Goal: Information Seeking & Learning: Learn about a topic

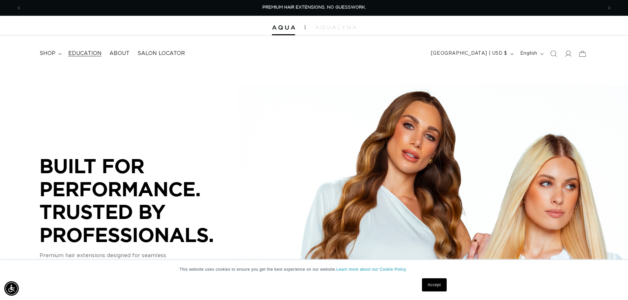
click at [80, 54] on span "Education" at bounding box center [84, 53] width 33 height 7
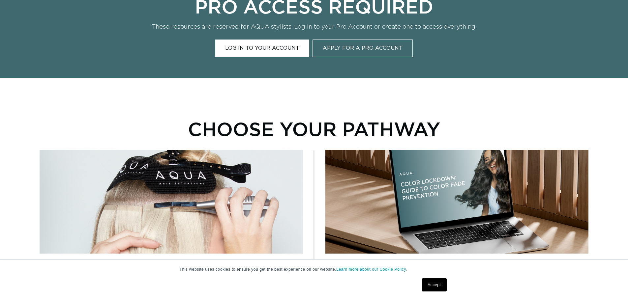
scroll to position [363, 0]
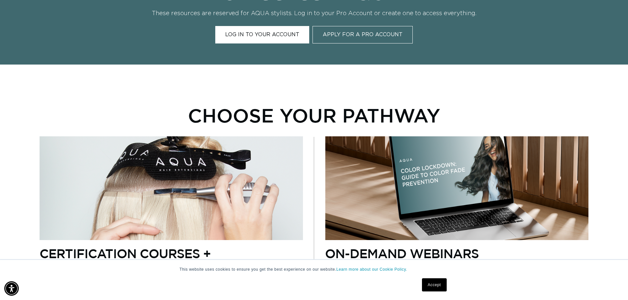
click at [288, 30] on link "Log In to Your Account" at bounding box center [262, 34] width 94 height 17
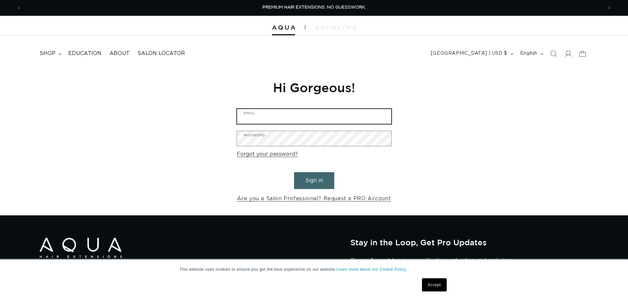
click at [307, 118] on input "Email" at bounding box center [314, 116] width 154 height 15
type input "info@lashbar.life"
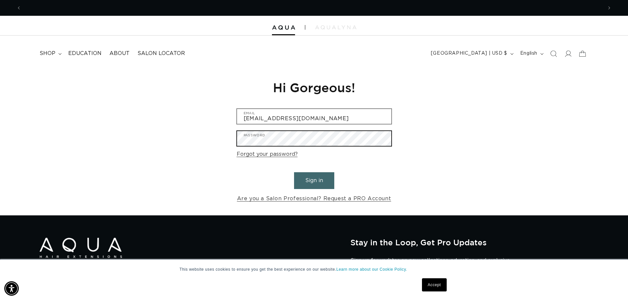
scroll to position [0, 581]
click at [294, 172] on button "Sign in" at bounding box center [314, 180] width 40 height 17
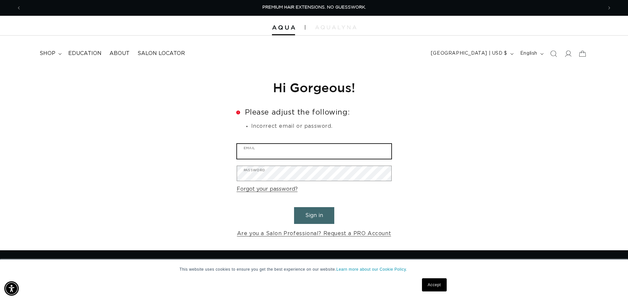
click at [314, 154] on input "Email" at bounding box center [314, 151] width 154 height 15
click at [277, 150] on input "Email" at bounding box center [314, 151] width 154 height 15
type input "info@lashbar.life"
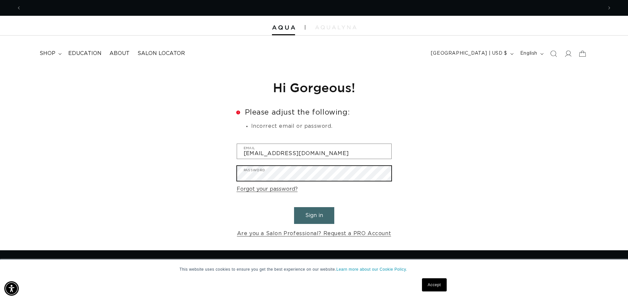
scroll to position [0, 1163]
click at [294, 207] on button "Sign in" at bounding box center [314, 215] width 40 height 17
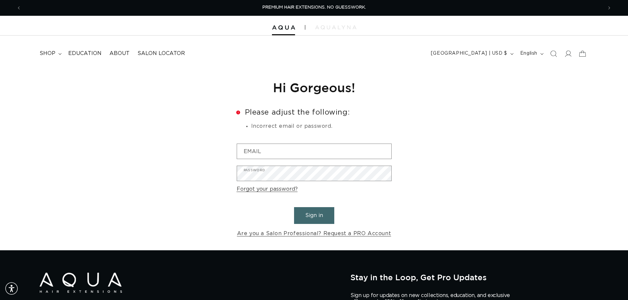
click at [483, 118] on div "Reset your password We will send you an email to reset your password Email Subm…" at bounding box center [314, 159] width 628 height 183
click at [258, 148] on input "Email" at bounding box center [314, 151] width 154 height 15
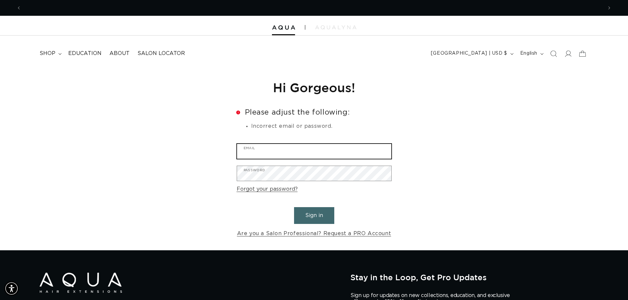
scroll to position [0, 581]
type input "stephanie@lashbar.life"
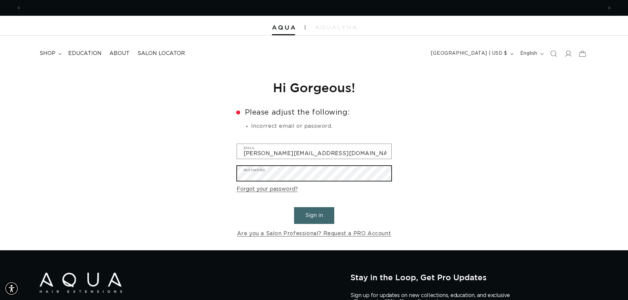
scroll to position [0, 1163]
click at [294, 207] on button "Sign in" at bounding box center [314, 215] width 40 height 17
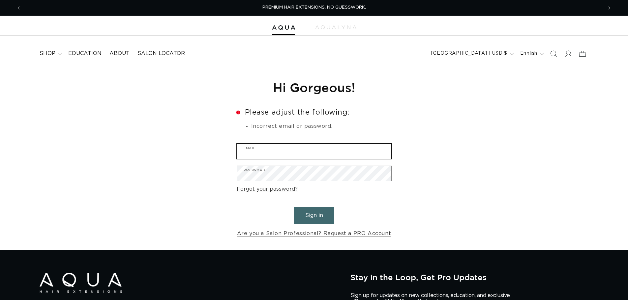
drag, startPoint x: 280, startPoint y: 152, endPoint x: 282, endPoint y: 156, distance: 5.2
click at [280, 152] on input "Email" at bounding box center [314, 151] width 154 height 15
type input "[EMAIL_ADDRESS][DOMAIN_NAME]"
click at [279, 154] on input "[EMAIL_ADDRESS][DOMAIN_NAME]" at bounding box center [314, 151] width 154 height 15
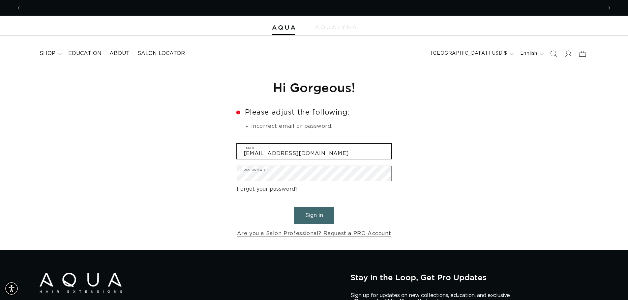
scroll to position [0, 581]
drag, startPoint x: 318, startPoint y: 157, endPoint x: 231, endPoint y: 156, distance: 87.4
click at [231, 156] on div "Reset your password We will send you an email to reset your password Email Subm…" at bounding box center [314, 159] width 628 height 183
click at [294, 207] on button "Sign in" at bounding box center [314, 215] width 40 height 17
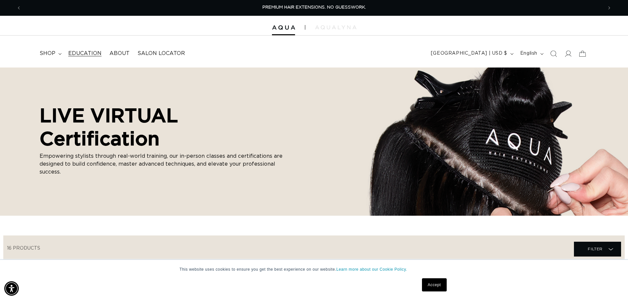
click at [86, 51] on span "Education" at bounding box center [84, 53] width 33 height 7
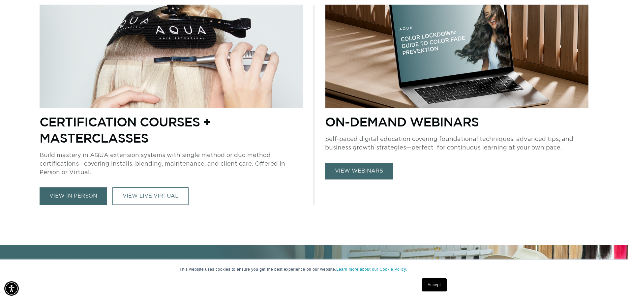
scroll to position [0, 1163]
click at [362, 176] on link "view webinars" at bounding box center [359, 171] width 68 height 17
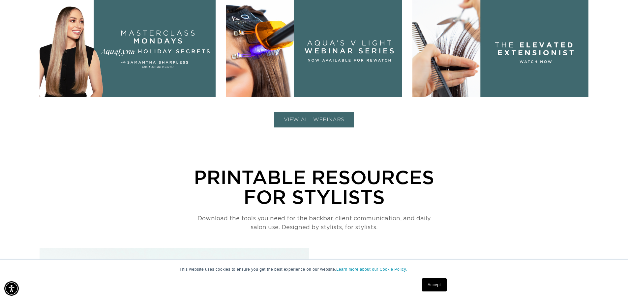
scroll to position [363, 0]
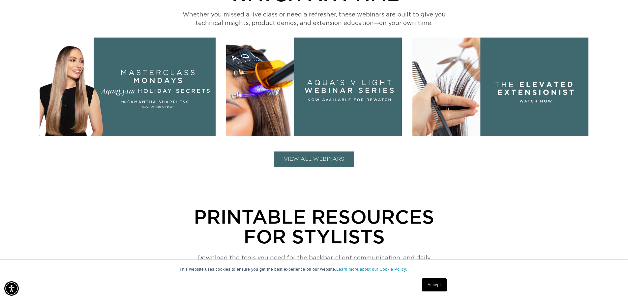
click at [318, 163] on button "VIEW ALL WEBINARS" at bounding box center [314, 159] width 80 height 15
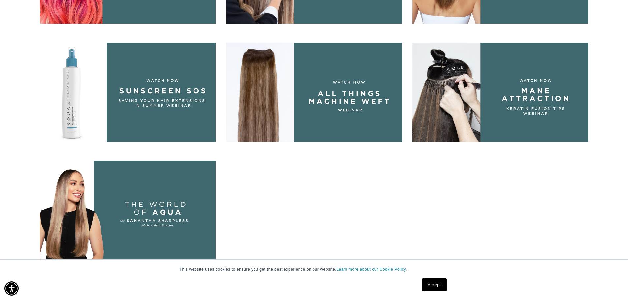
scroll to position [0, 0]
click at [347, 120] on img at bounding box center [314, 92] width 176 height 99
